Goal: Find specific page/section: Find specific page/section

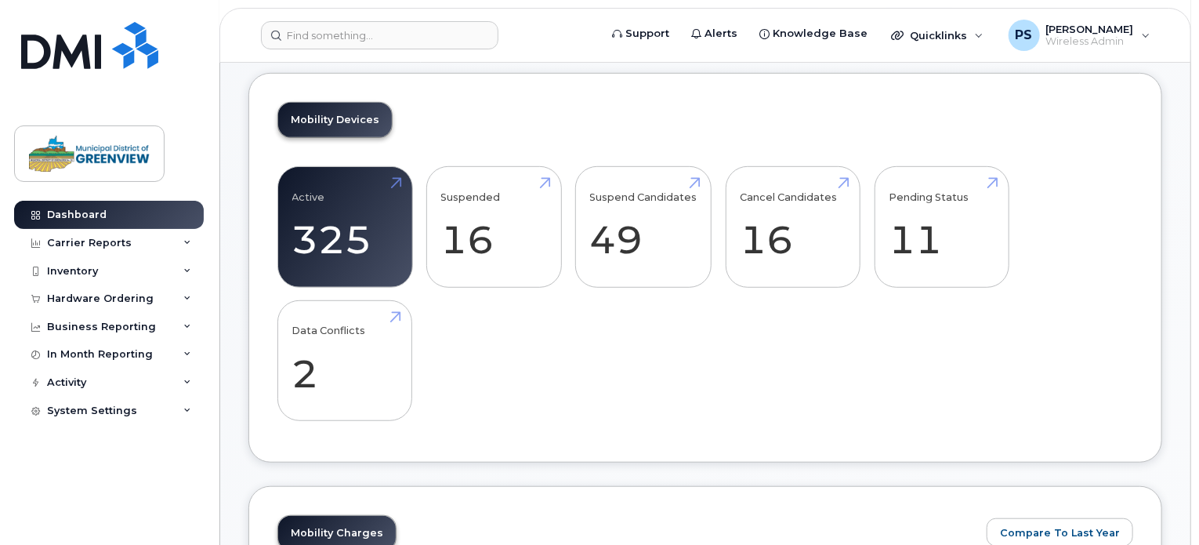
scroll to position [498, 0]
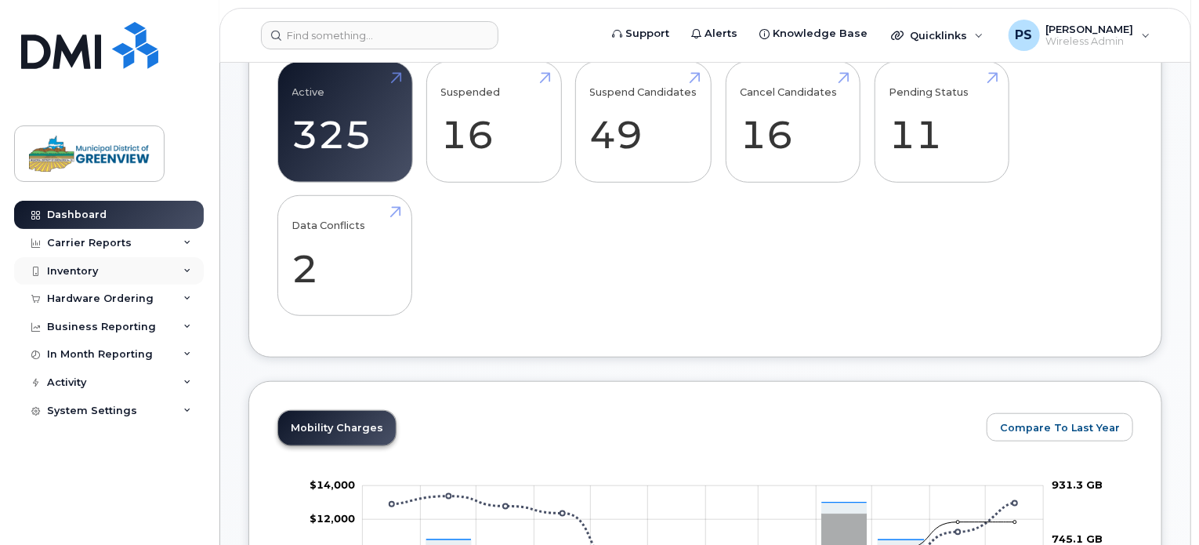
click at [148, 275] on div "Inventory" at bounding box center [109, 271] width 190 height 28
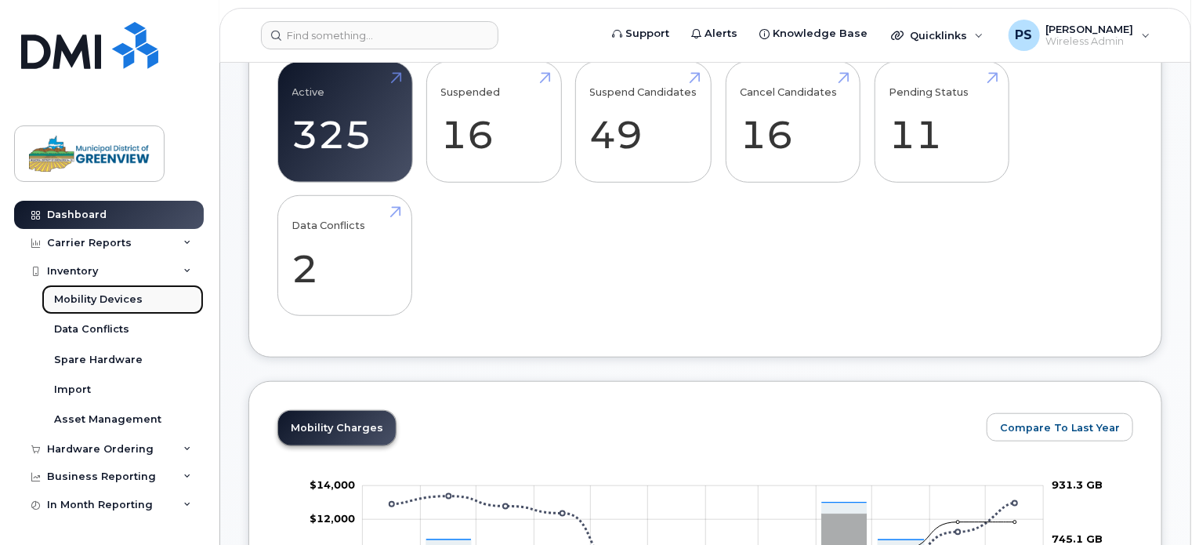
click at [125, 306] on div "Mobility Devices" at bounding box center [98, 299] width 89 height 14
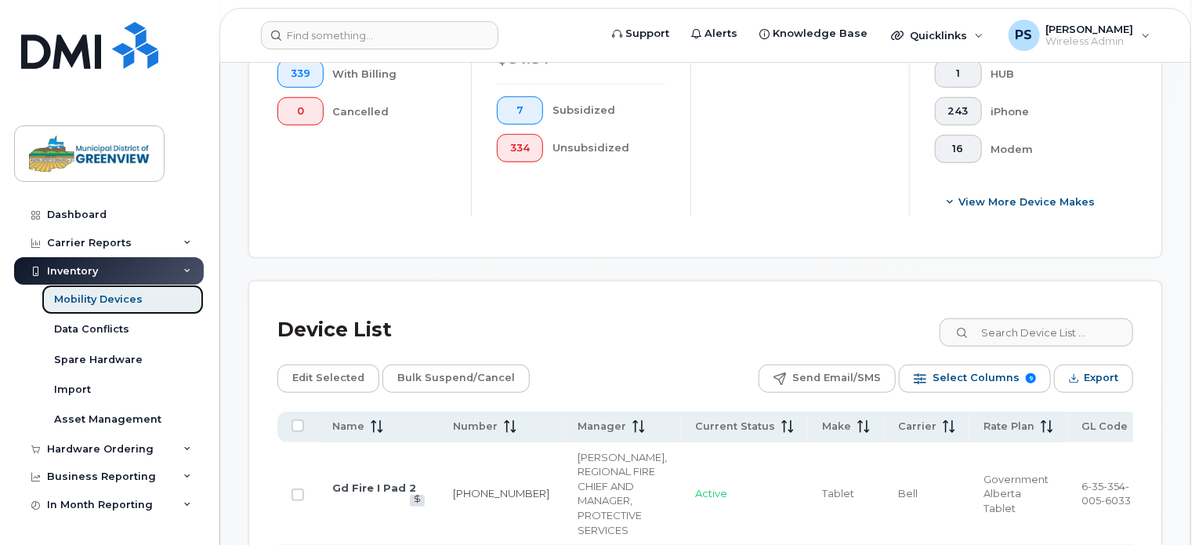
scroll to position [632, 0]
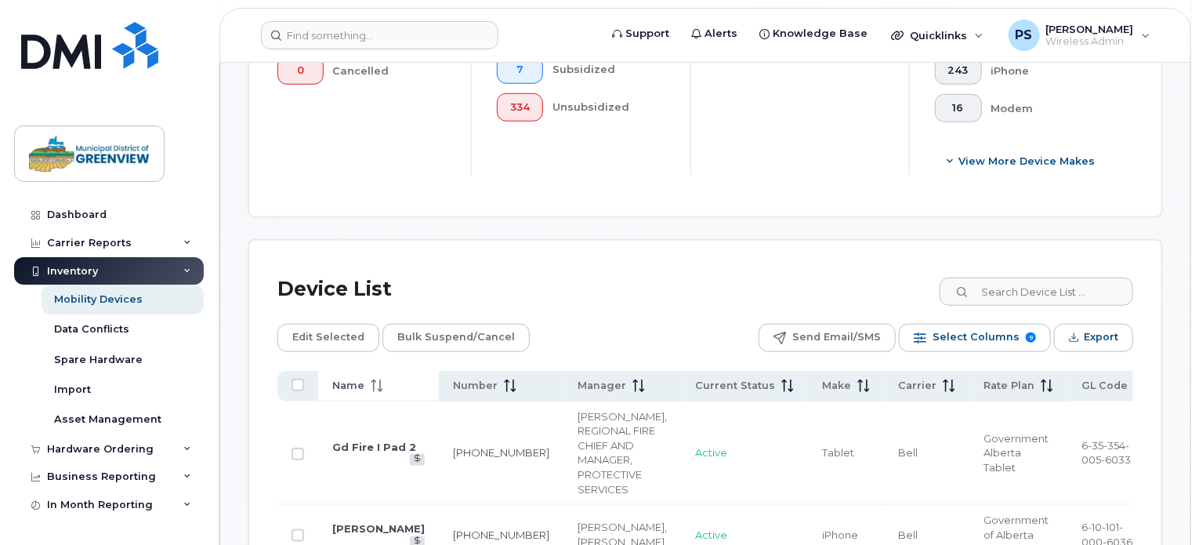
click at [808, 393] on th "Name" at bounding box center [846, 386] width 76 height 31
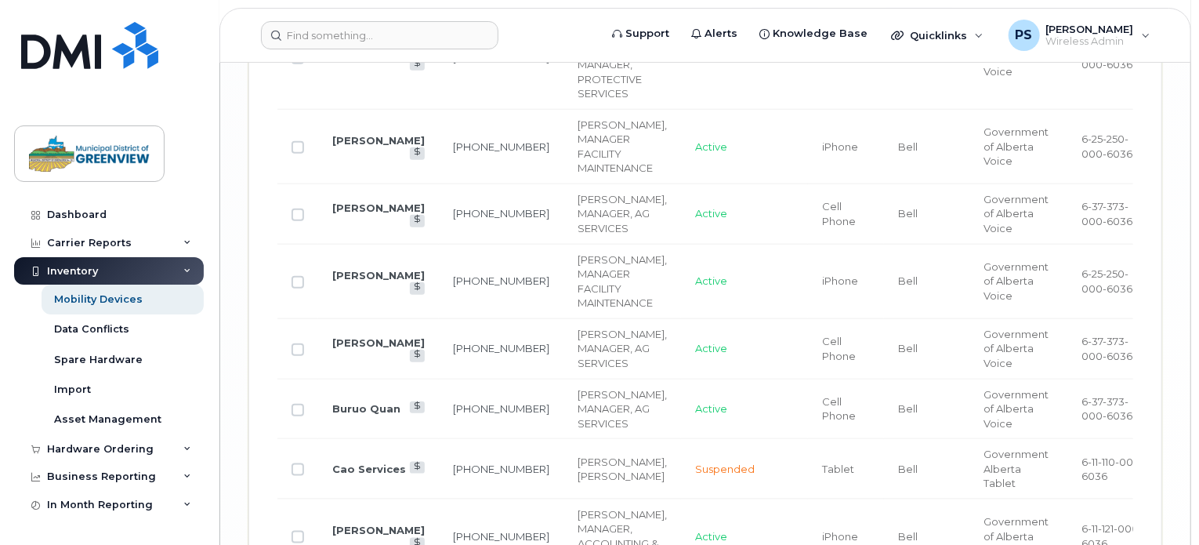
scroll to position [3758, 0]
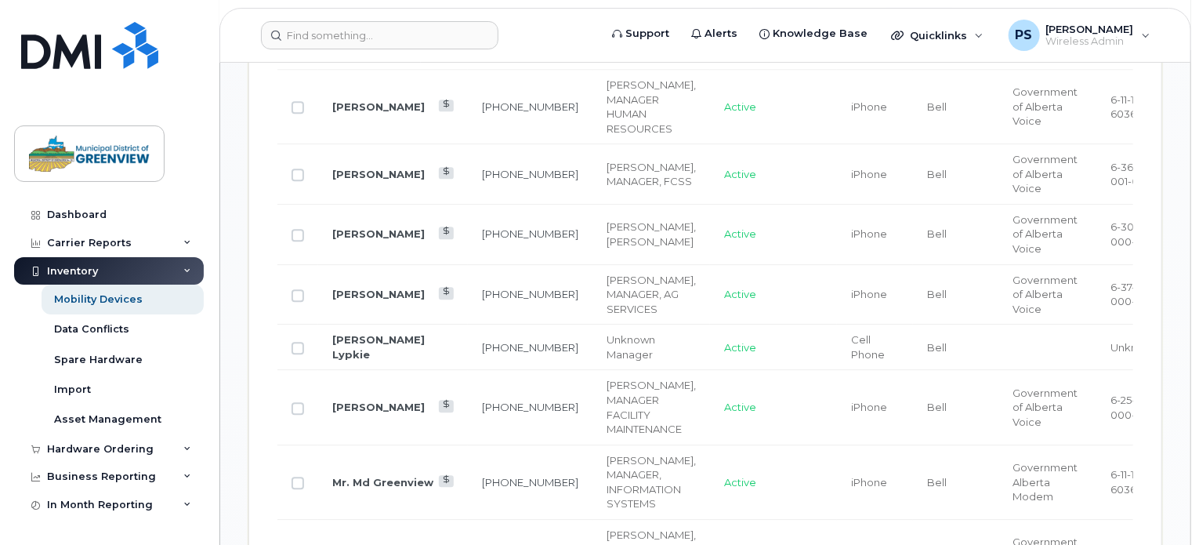
scroll to position [1781, 0]
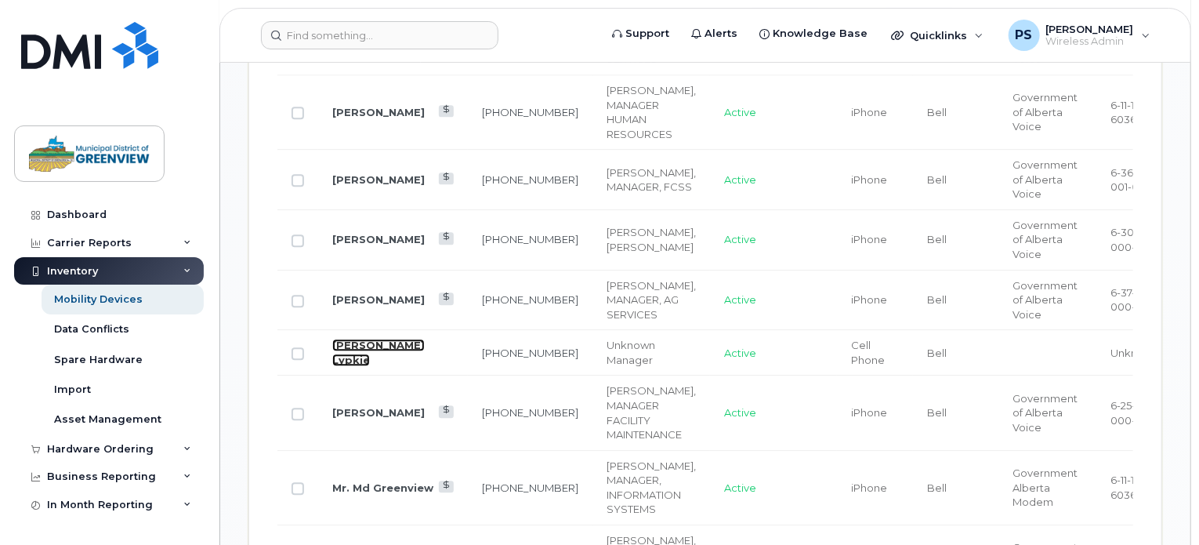
click at [362, 339] on link "[PERSON_NAME] Lypkie" at bounding box center [378, 352] width 92 height 27
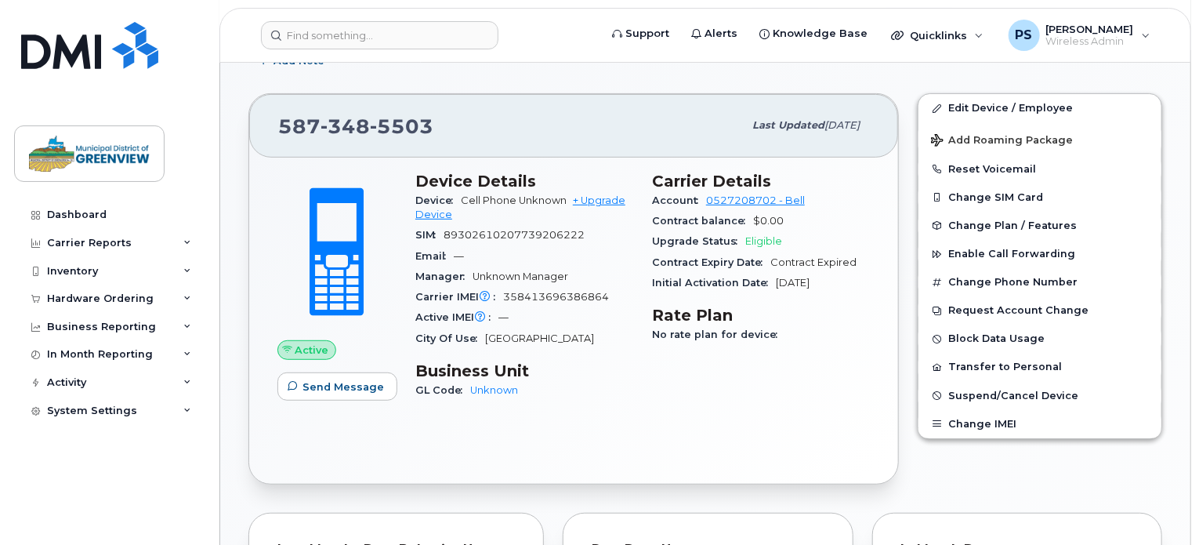
scroll to position [272, 0]
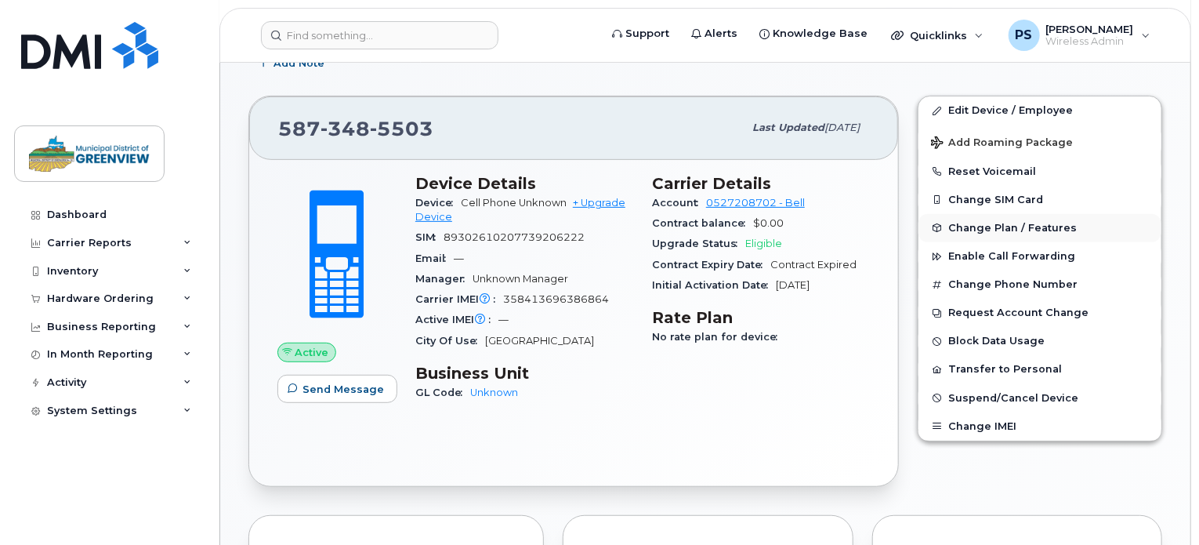
click at [1031, 222] on span "Change Plan / Features" at bounding box center [1012, 228] width 129 height 12
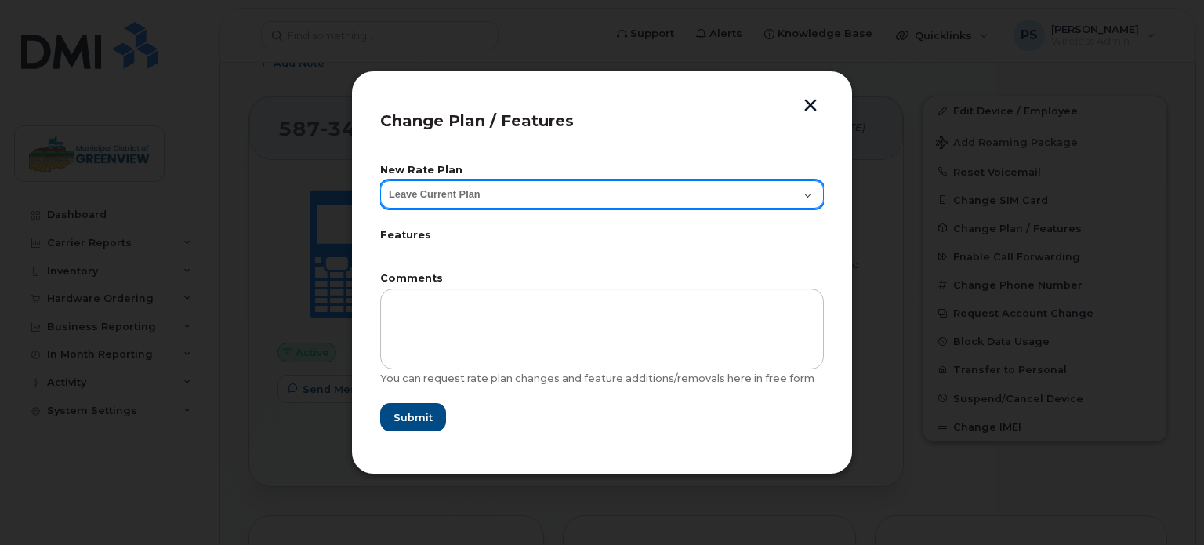
click at [632, 194] on select "Leave Current Plan" at bounding box center [602, 194] width 444 height 28
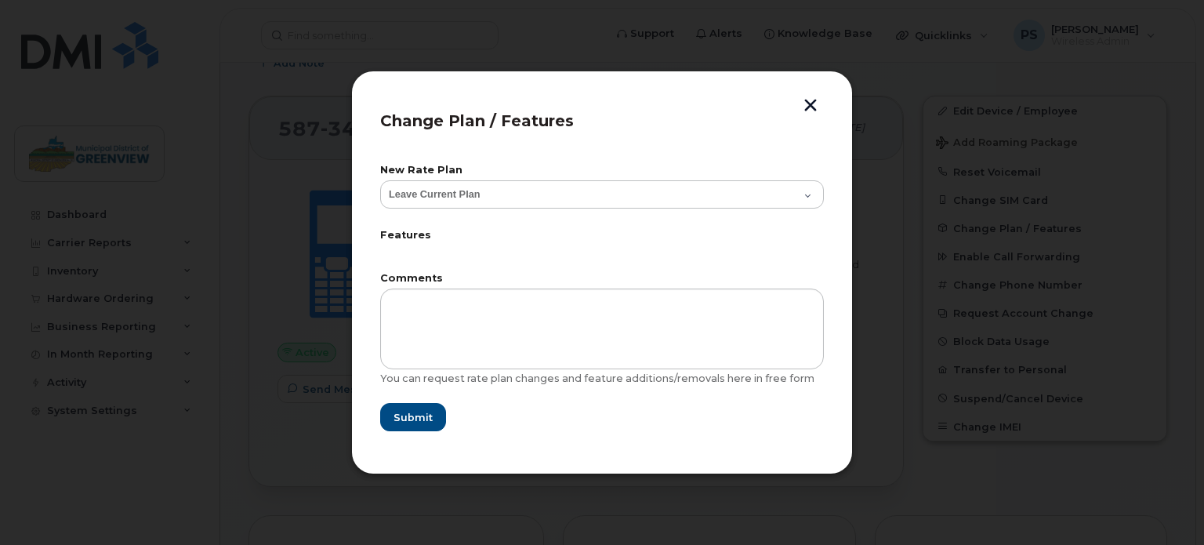
click at [804, 102] on button "button" at bounding box center [811, 107] width 24 height 16
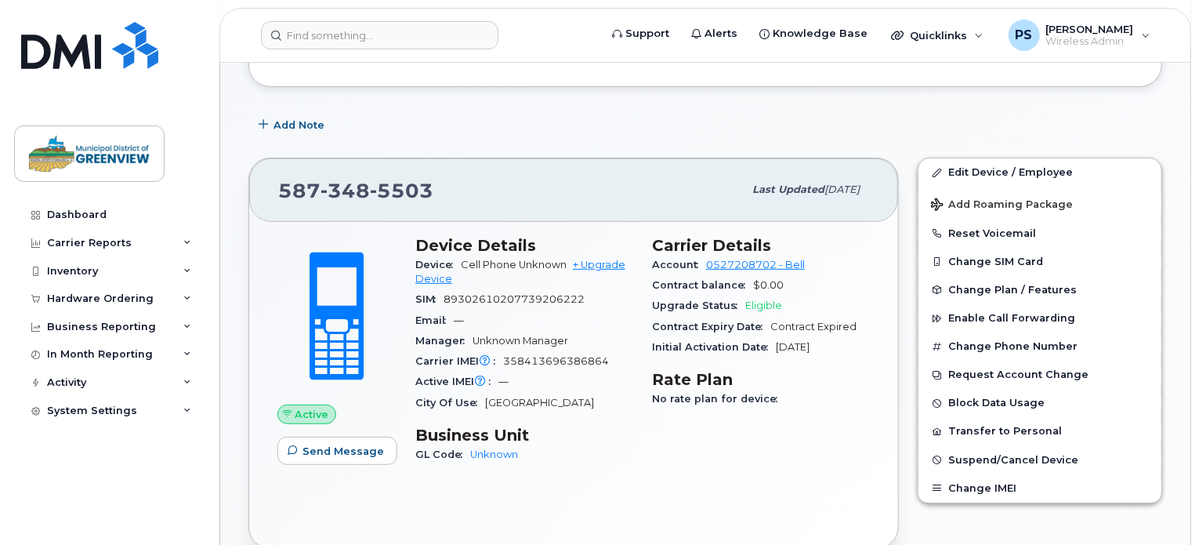
scroll to position [161, 0]
